Goal: Check status: Check status

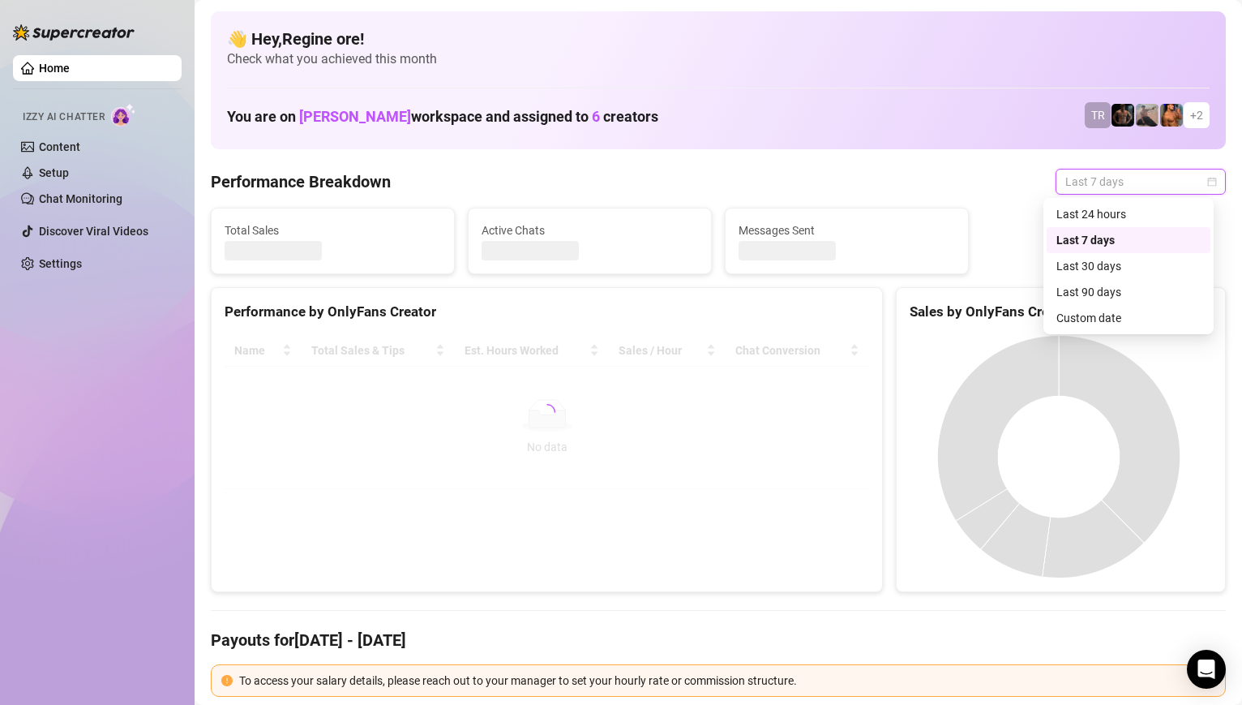
click at [1126, 318] on div "Sales by OnlyFans Creator" at bounding box center [1061, 312] width 302 height 22
click at [1116, 318] on div "Sales by OnlyFans Creator" at bounding box center [1061, 312] width 302 height 22
click at [1116, 184] on span "Last 7 days" at bounding box center [1141, 181] width 151 height 24
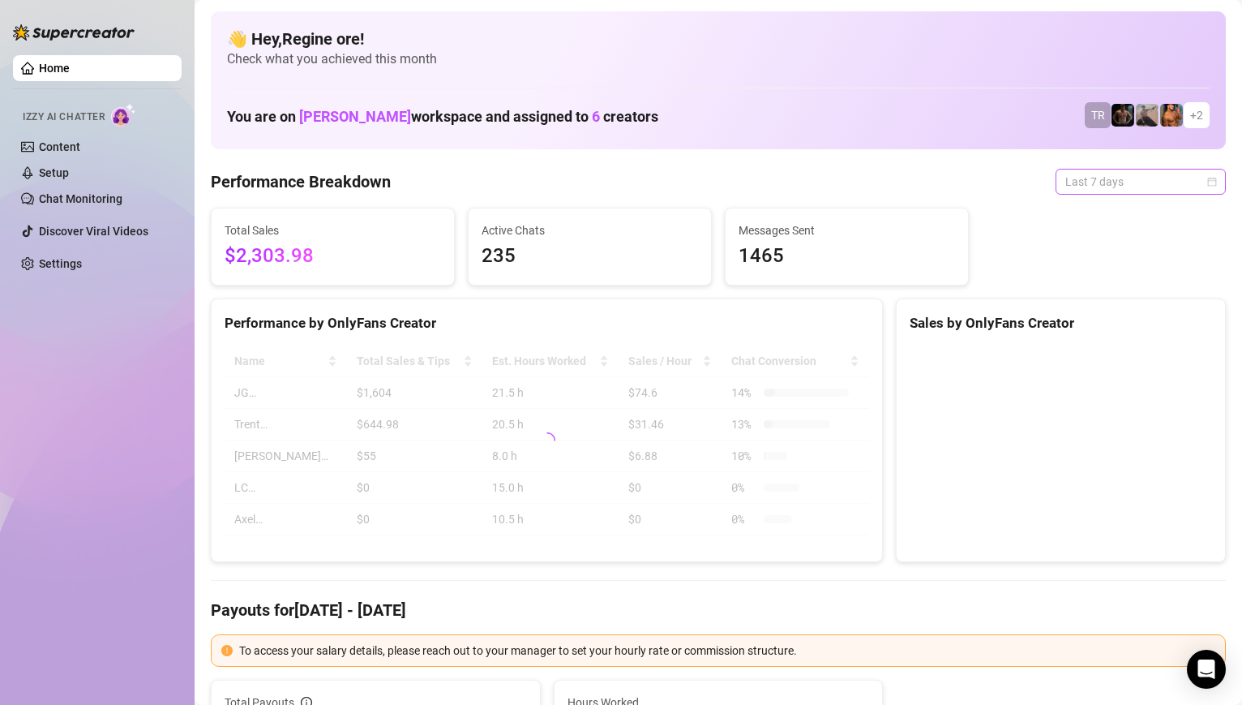
click at [1150, 177] on span "Last 7 days" at bounding box center [1141, 181] width 151 height 24
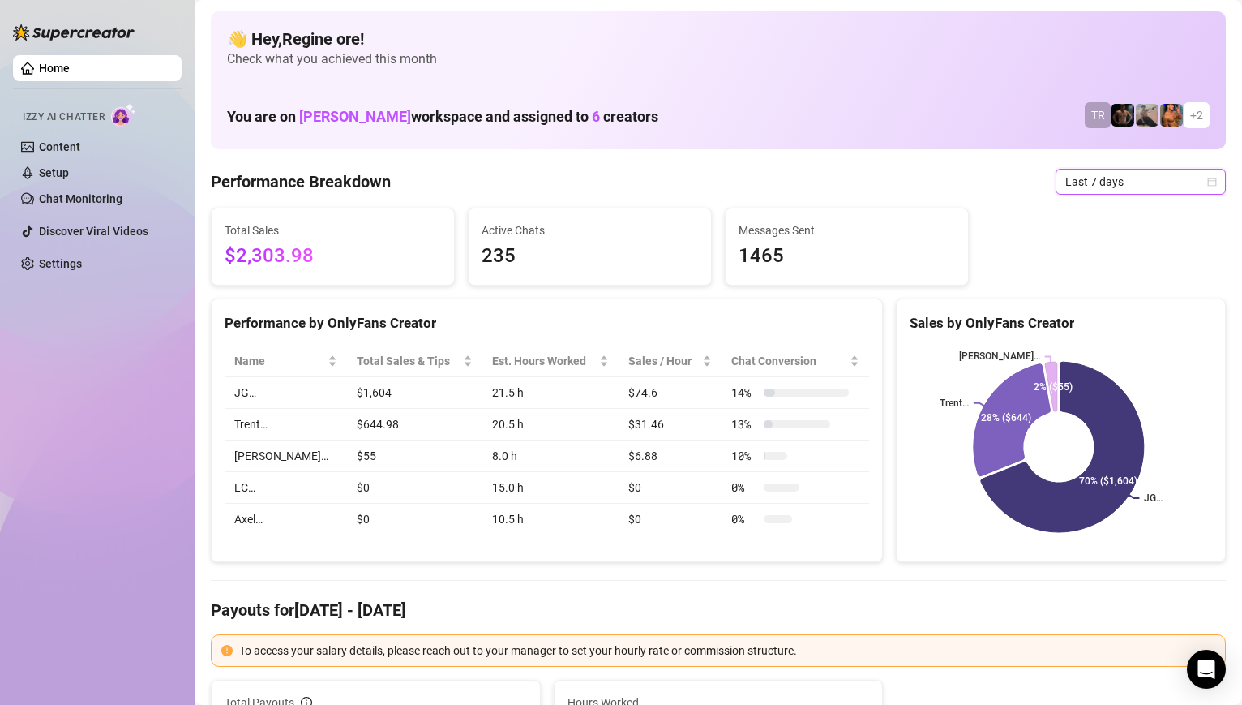
click at [1104, 315] on div "Sales by OnlyFans Creator" at bounding box center [1061, 323] width 302 height 22
click at [1120, 183] on span "Last 7 days" at bounding box center [1141, 181] width 151 height 24
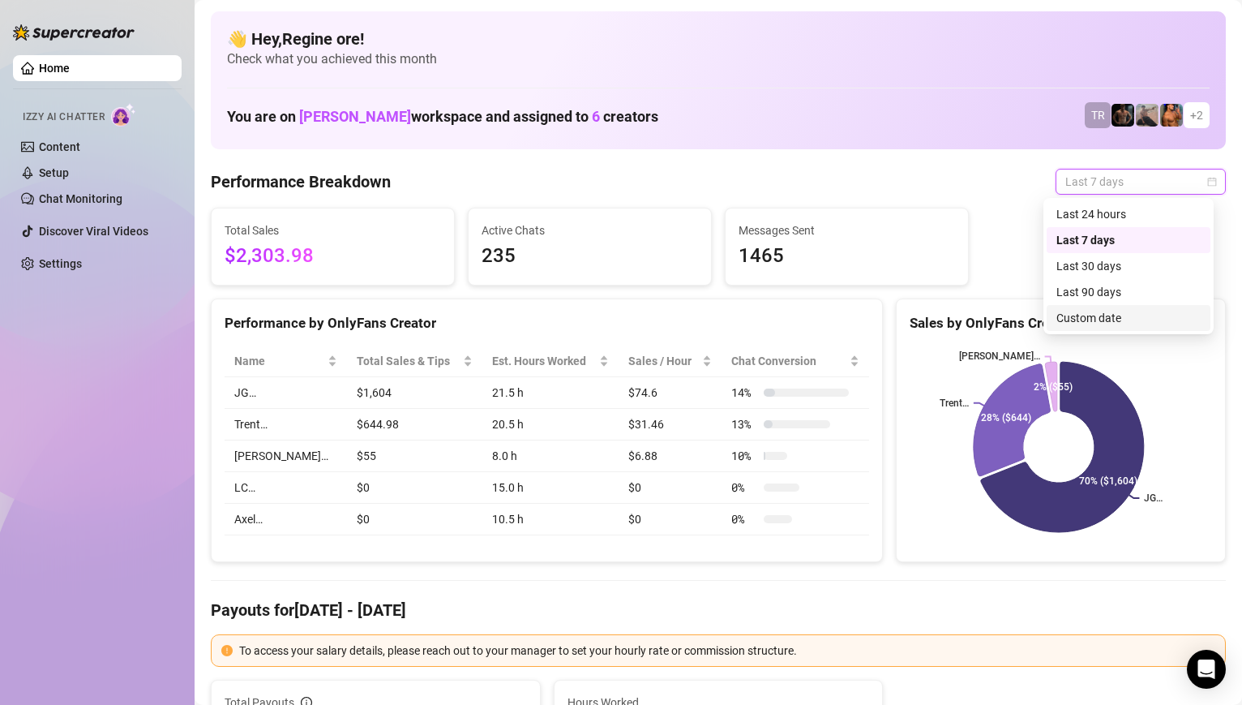
click at [1092, 316] on div "Custom date" at bounding box center [1129, 318] width 144 height 18
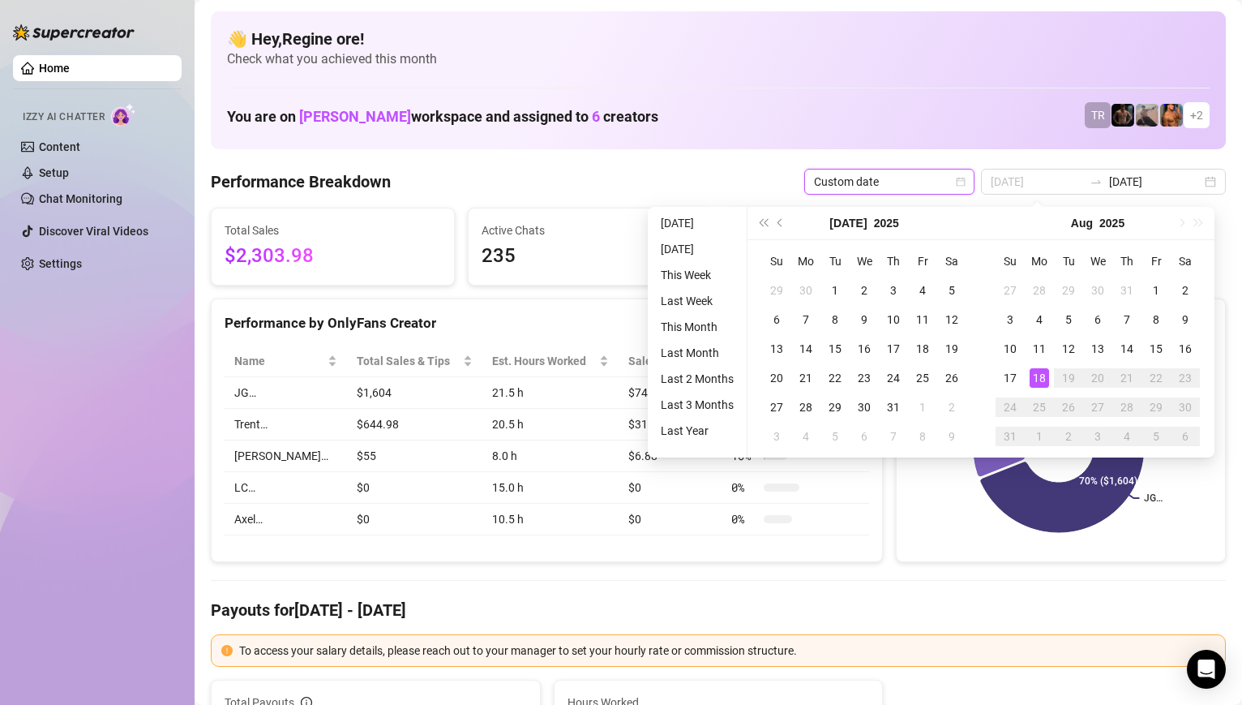
click at [1045, 378] on div "18" at bounding box center [1039, 377] width 19 height 19
type input "[DATE]"
click at [1045, 378] on div "18" at bounding box center [1039, 377] width 19 height 19
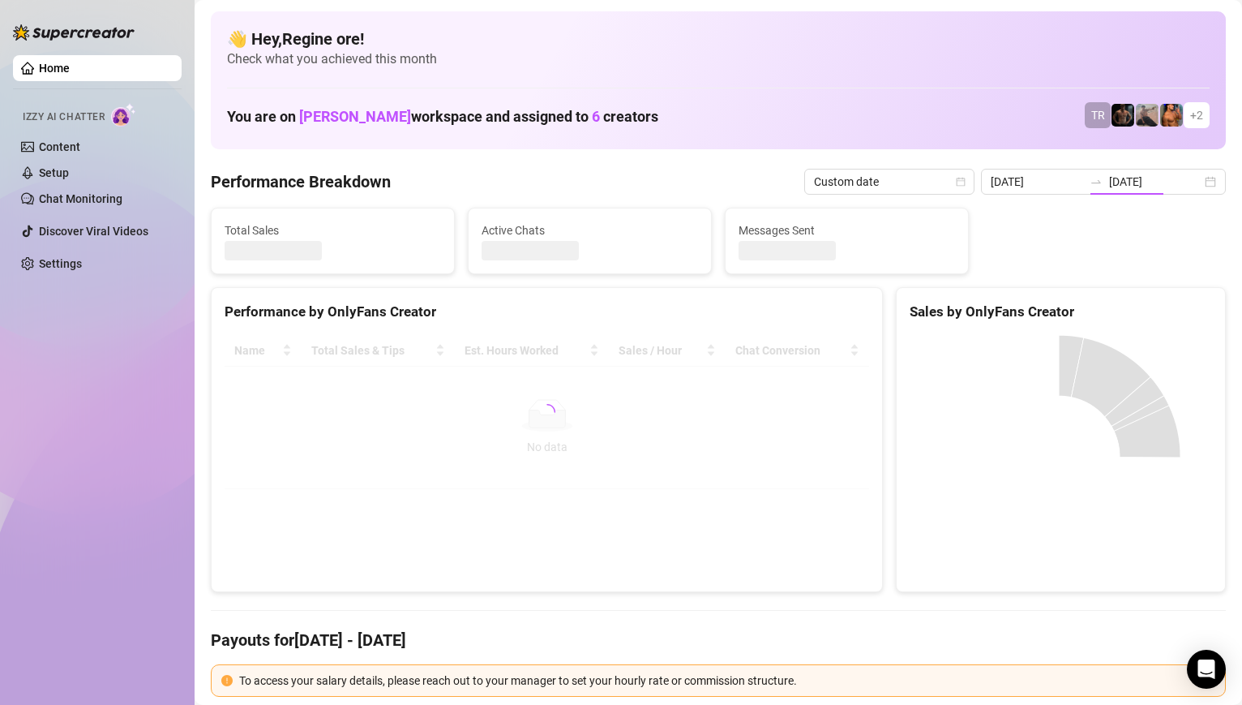
type input "[DATE]"
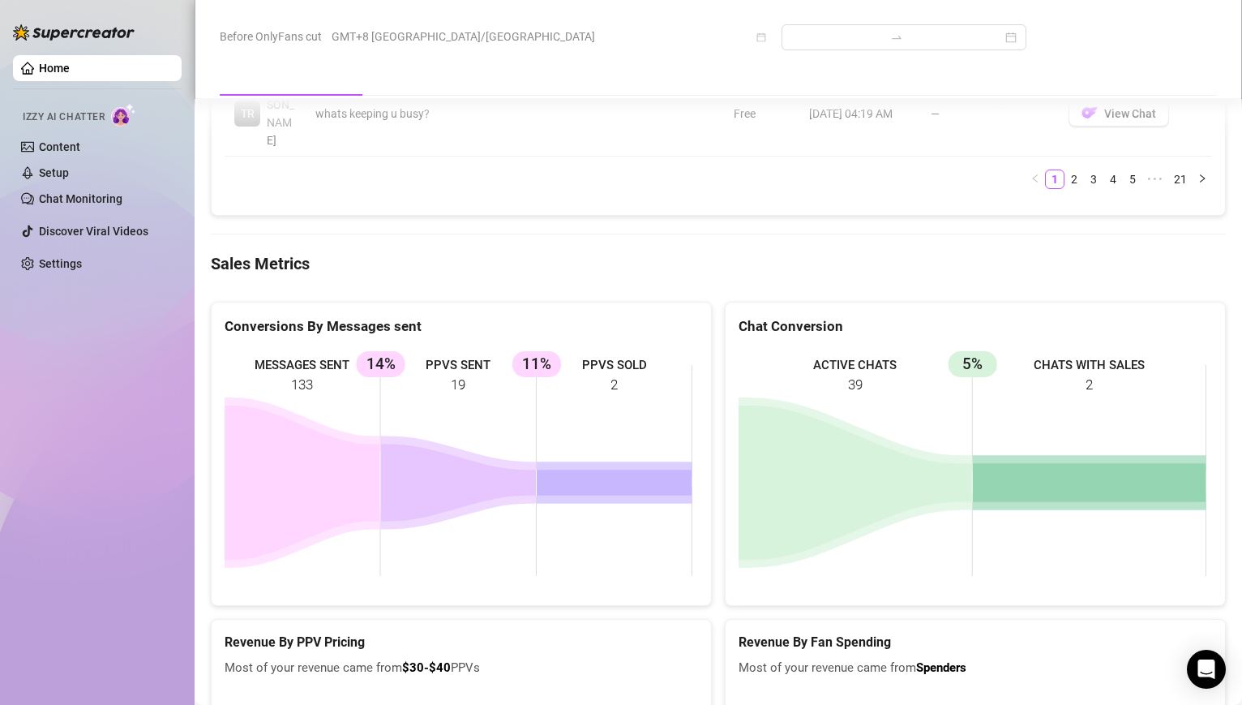
scroll to position [2397, 0]
